Goal: Task Accomplishment & Management: Use online tool/utility

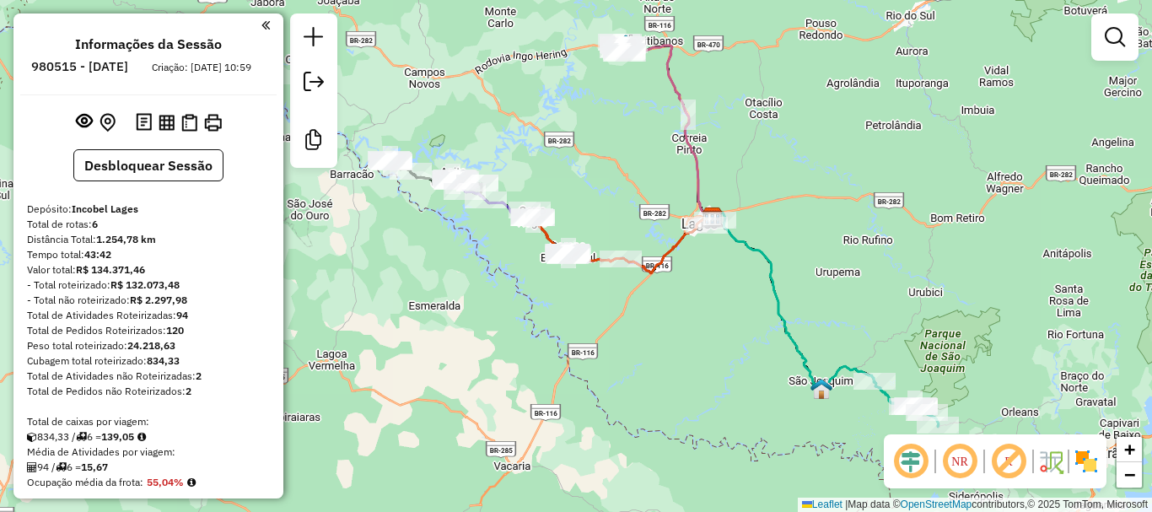
drag, startPoint x: 748, startPoint y: 273, endPoint x: 714, endPoint y: 296, distance: 41.4
click at [714, 296] on div "Janela de atendimento Grade de atendimento Capacidade Transportadoras Veículos …" at bounding box center [576, 256] width 1152 height 512
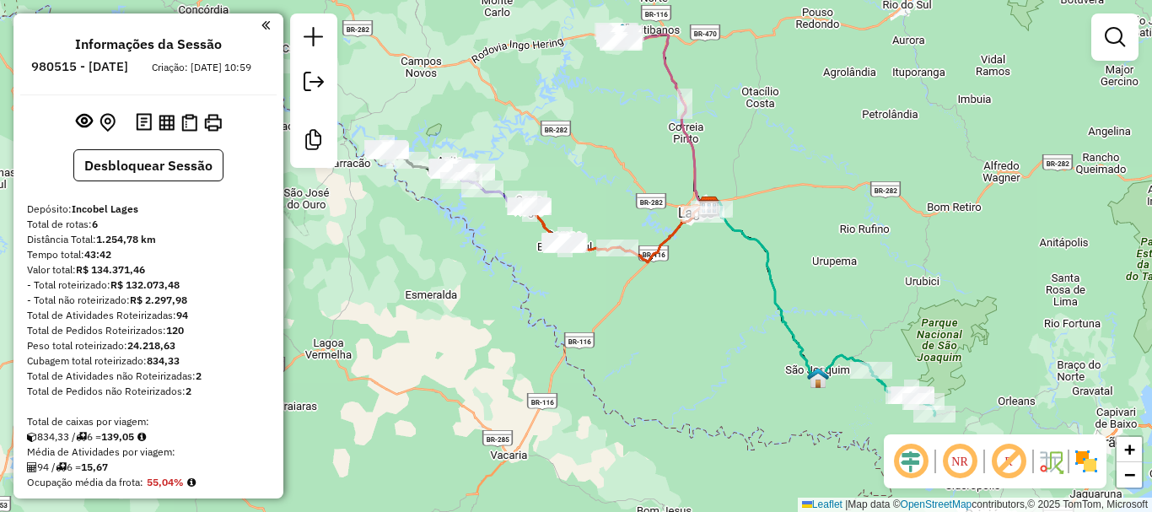
drag, startPoint x: 757, startPoint y: 258, endPoint x: 769, endPoint y: 253, distance: 12.8
click at [769, 253] on icon at bounding box center [807, 298] width 197 height 193
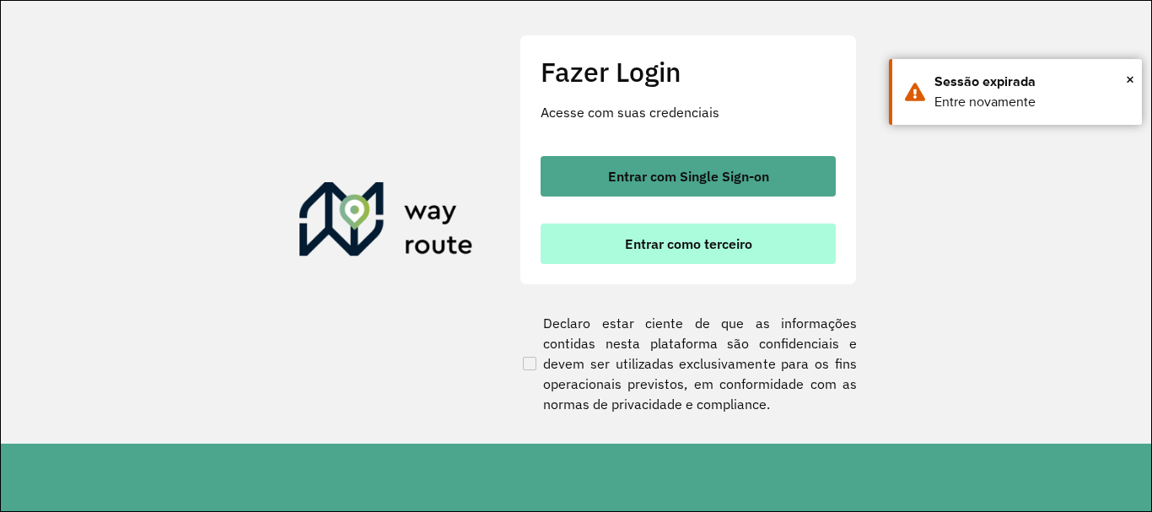
click at [605, 228] on button "Entrar como terceiro" at bounding box center [688, 244] width 295 height 40
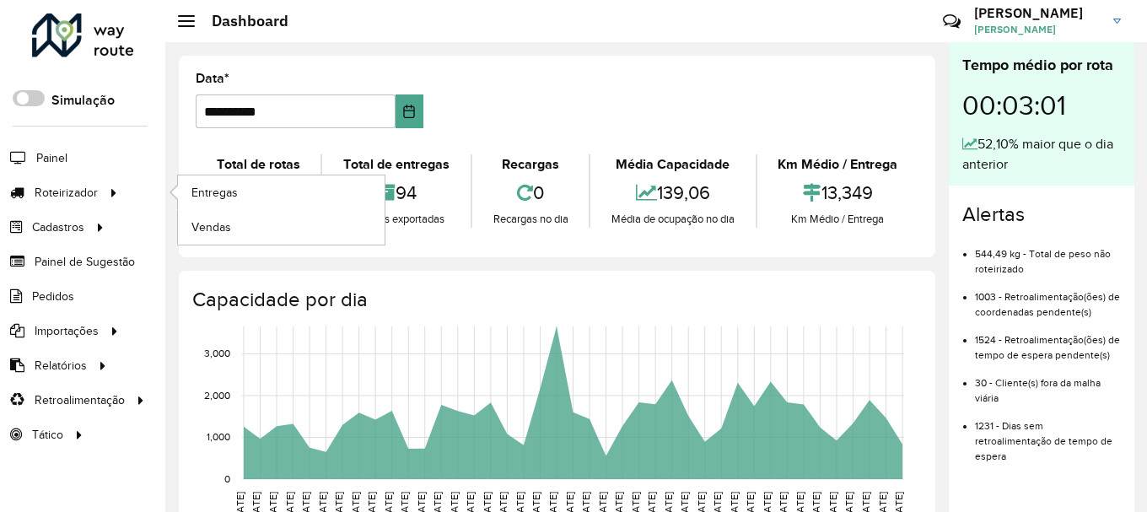
click at [177, 195] on li "Entregas" at bounding box center [280, 192] width 207 height 35
click at [197, 197] on span "Entregas" at bounding box center [215, 193] width 48 height 18
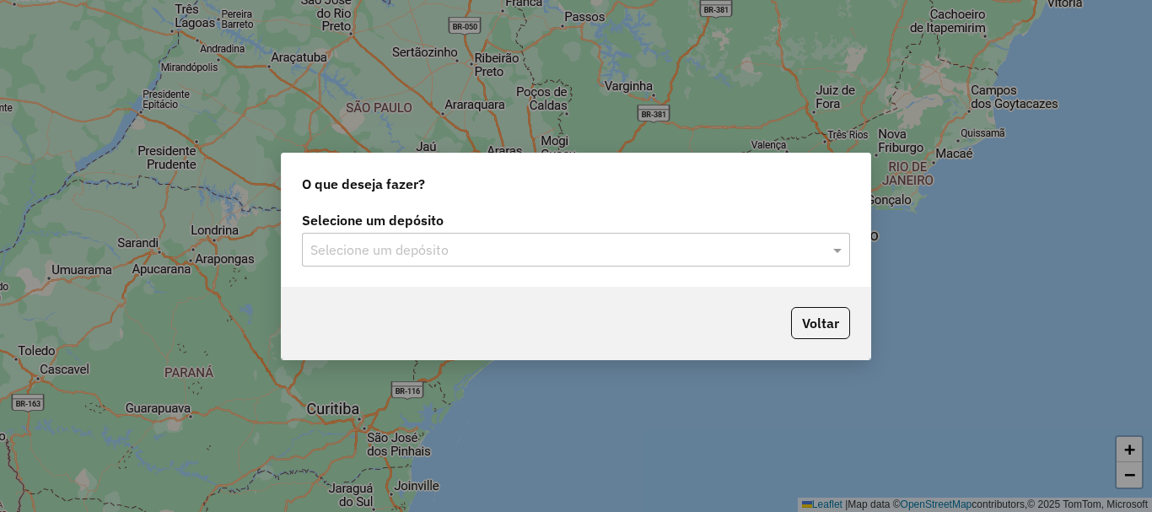
click at [431, 240] on input "text" at bounding box center [559, 250] width 498 height 20
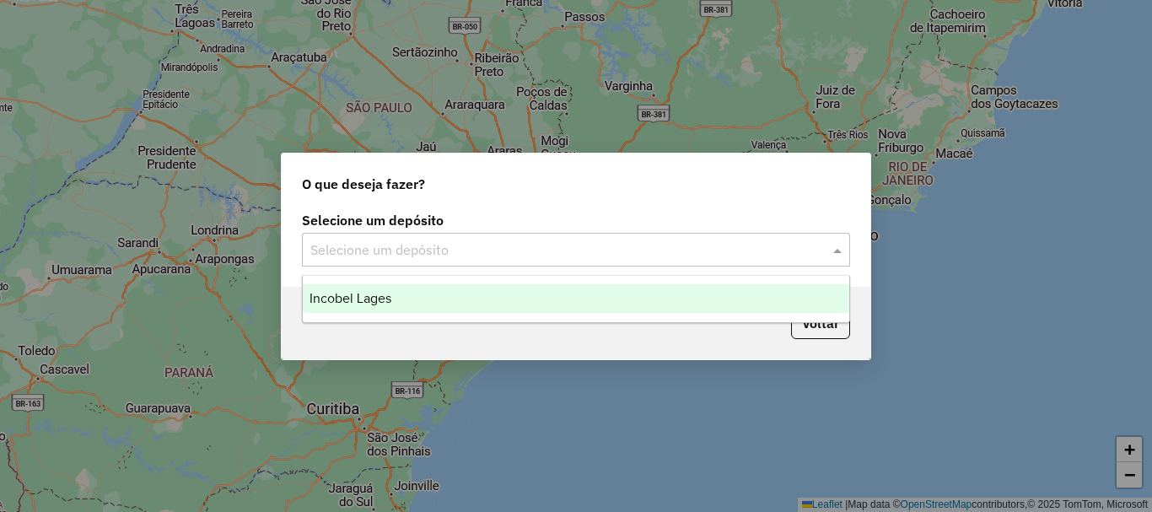
click at [391, 295] on span "Incobel Lages" at bounding box center [351, 298] width 82 height 14
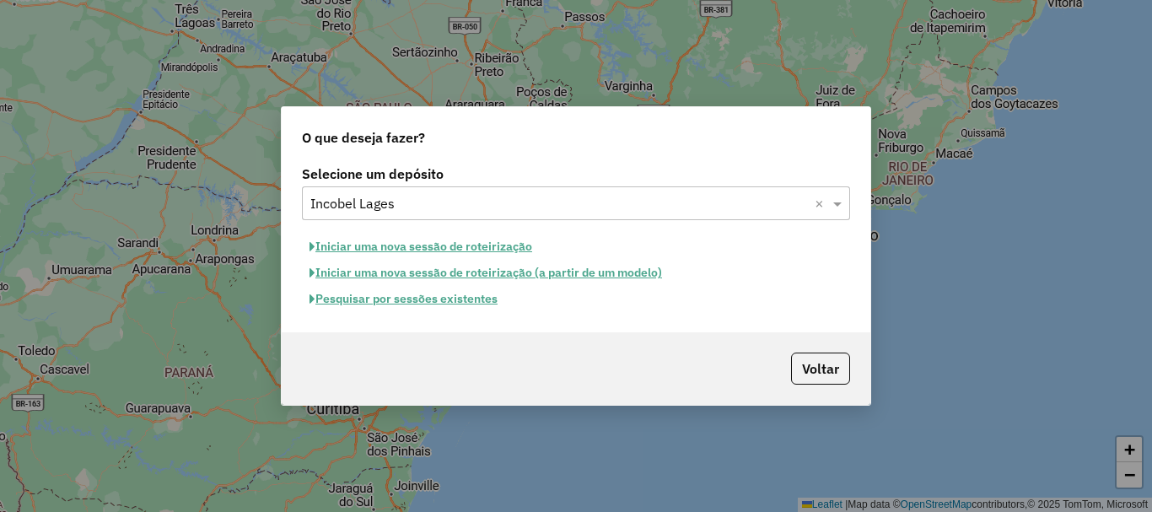
click at [487, 249] on button "Iniciar uma nova sessão de roteirização" at bounding box center [421, 247] width 238 height 26
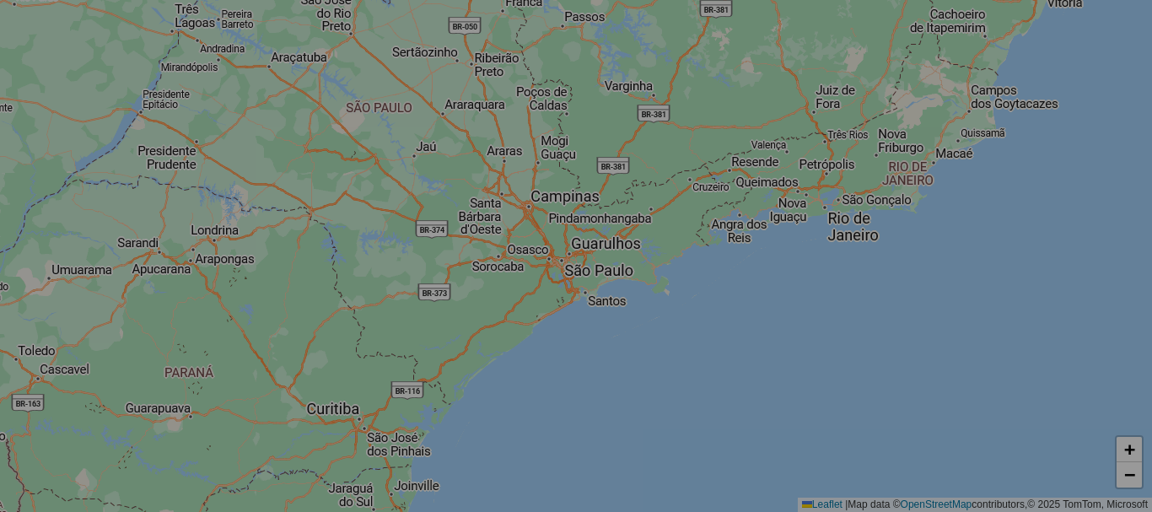
select select "*"
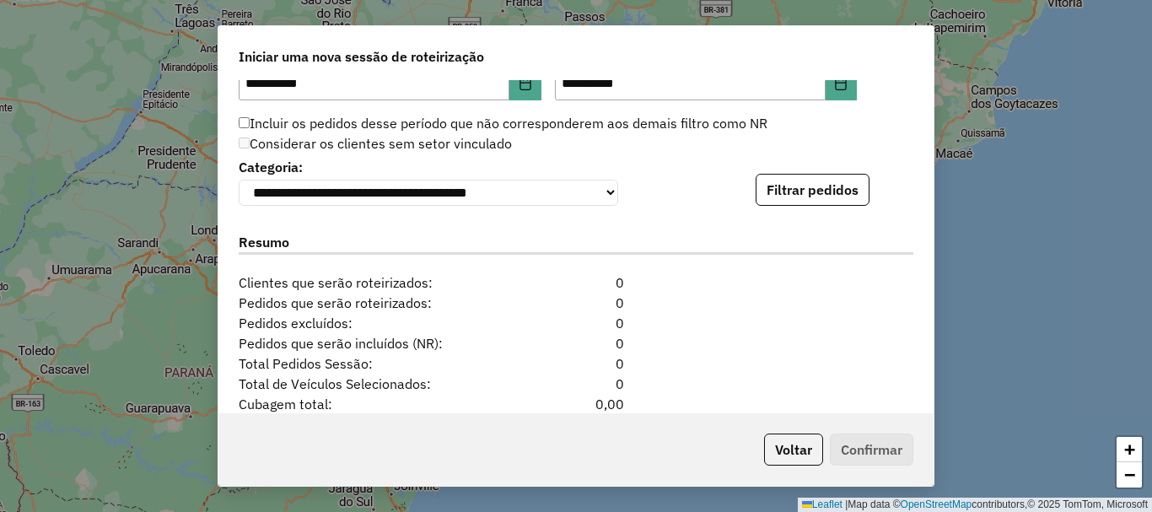
scroll to position [1637, 0]
